Goal: Information Seeking & Learning: Learn about a topic

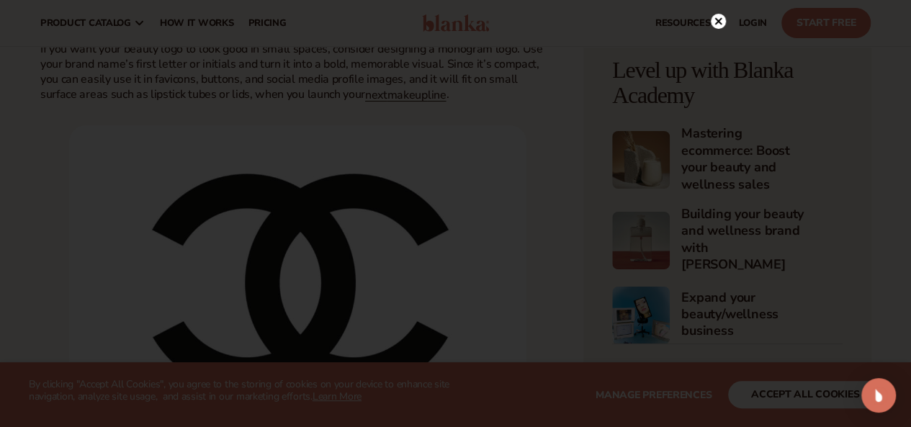
scroll to position [2521, 0]
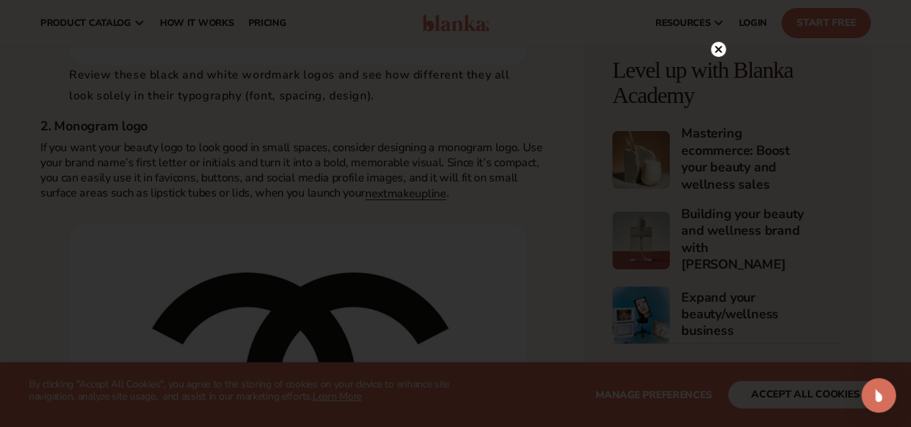
click at [720, 50] on circle at bounding box center [718, 49] width 15 height 15
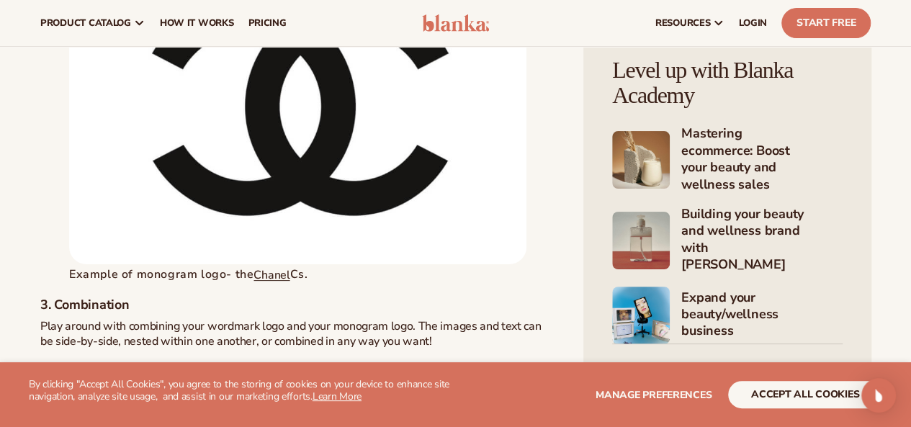
scroll to position [2665, 0]
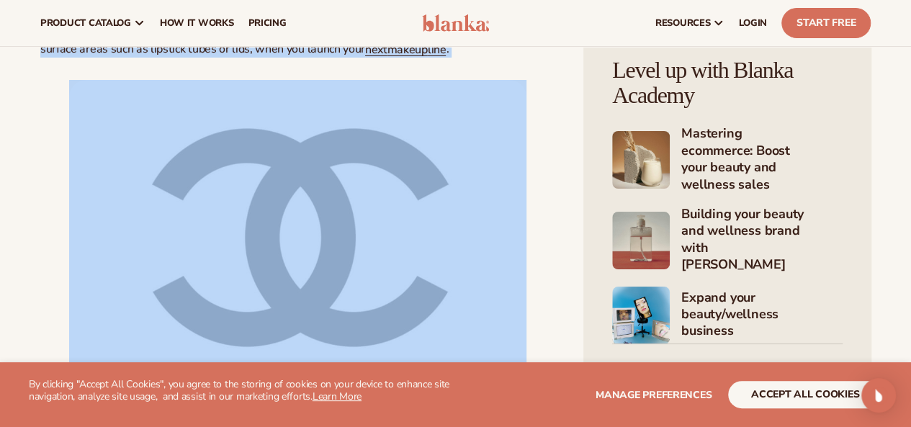
drag, startPoint x: 39, startPoint y: 90, endPoint x: 261, endPoint y: 163, distance: 234.3
copy div "If you want your beauty logo to look good in small spaces, consider designing a…"
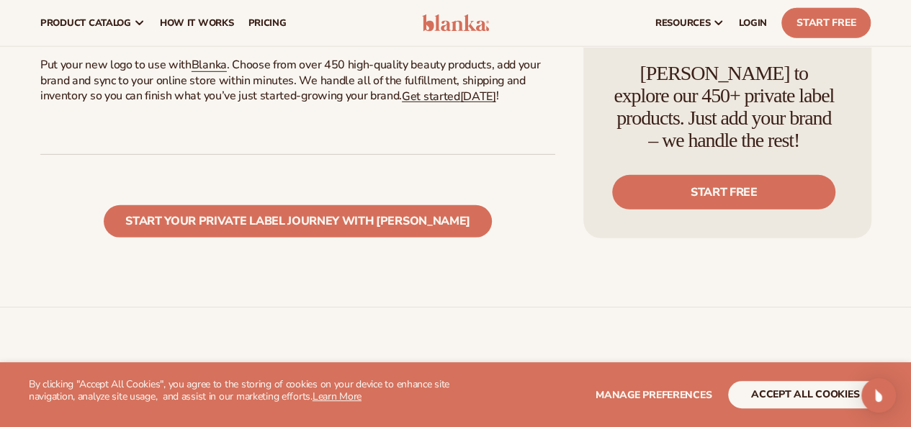
scroll to position [4681, 0]
